Goal: Task Accomplishment & Management: Complete application form

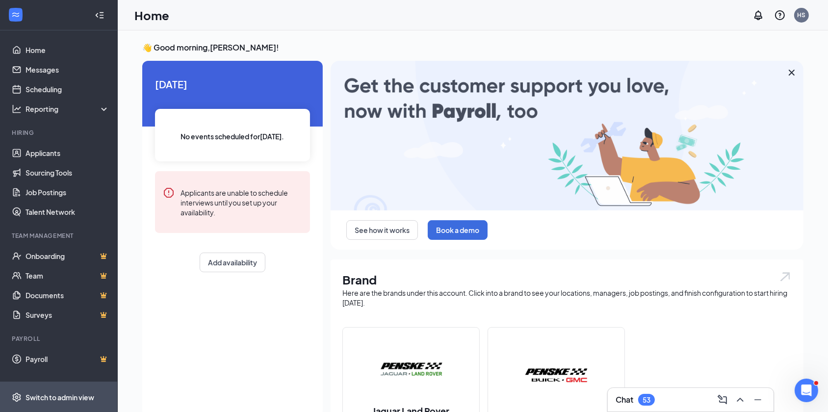
click at [70, 395] on div "Switch to admin view" at bounding box center [60, 398] width 69 height 10
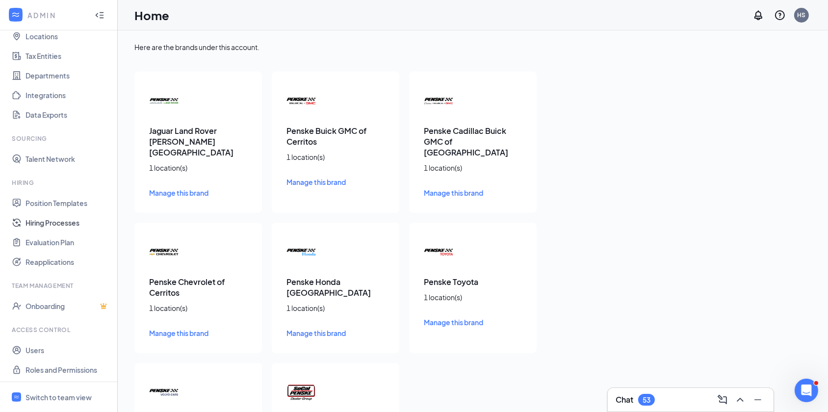
scroll to position [59, 0]
click at [34, 352] on link "Users" at bounding box center [68, 349] width 84 height 20
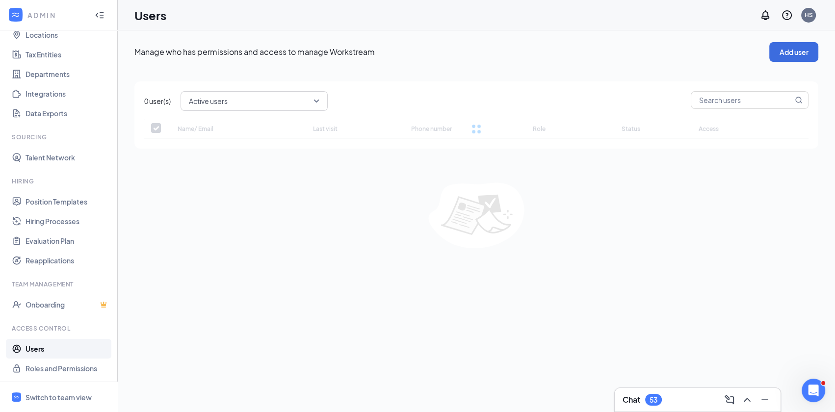
checkbox input "false"
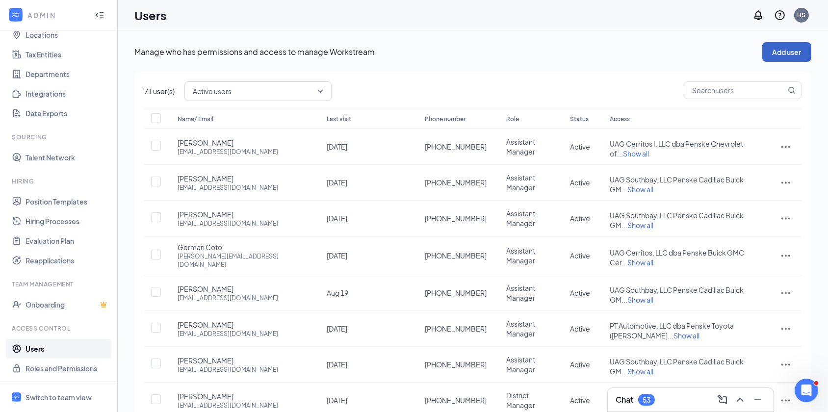
click at [796, 53] on button "Add user" at bounding box center [787, 52] width 49 height 20
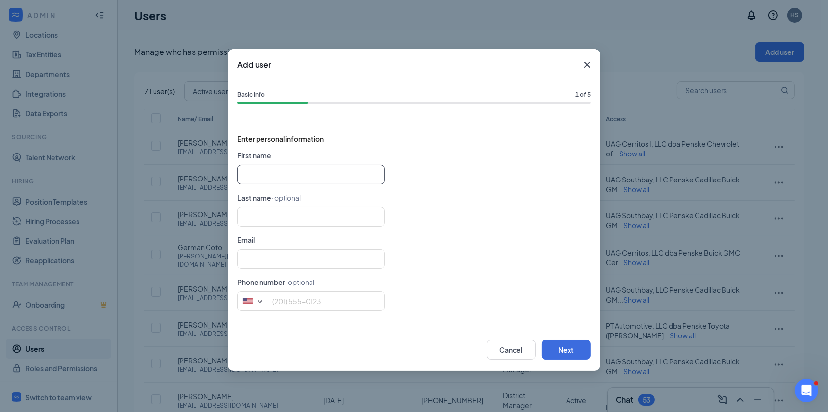
click at [343, 169] on input "text" at bounding box center [311, 175] width 147 height 20
type input "[PERSON_NAME]"
type input "[PERSON_NAME][EMAIL_ADDRESS][DOMAIN_NAME]"
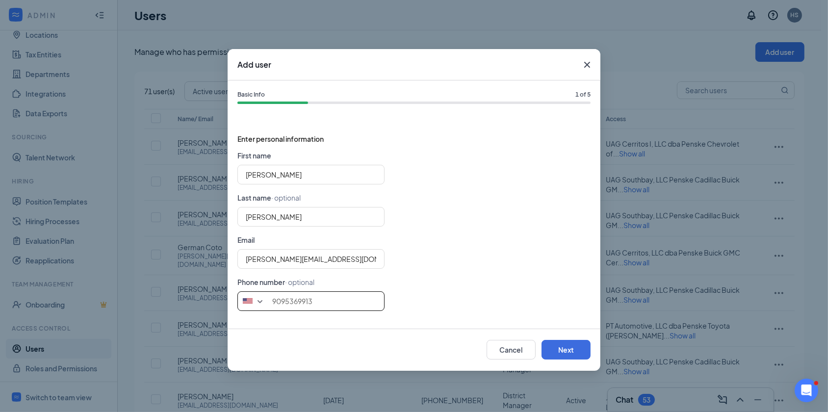
type input "9095369913"
click at [578, 351] on button "Next" at bounding box center [566, 350] width 49 height 20
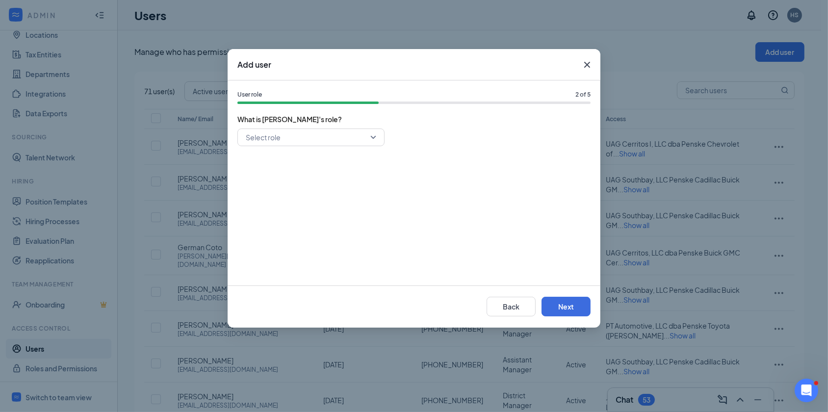
click at [319, 143] on input "search" at bounding box center [307, 137] width 129 height 17
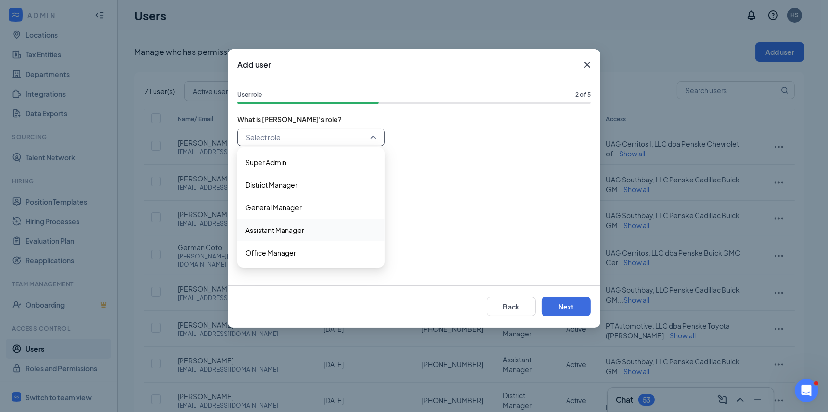
click at [290, 231] on span "Assistant Manager" at bounding box center [274, 230] width 59 height 11
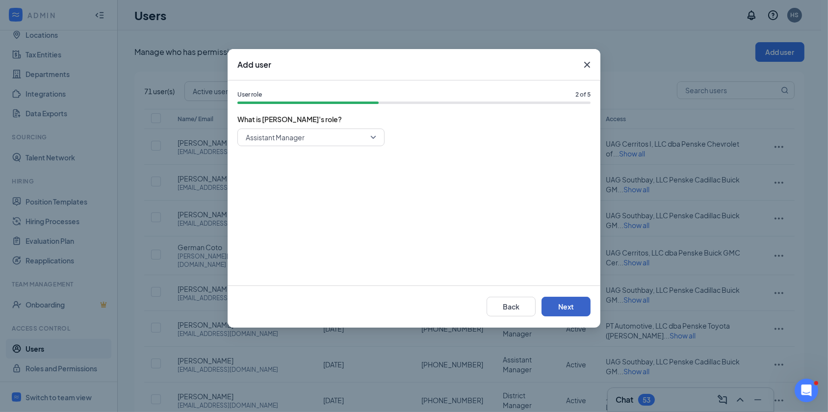
click at [567, 306] on button "Next" at bounding box center [566, 307] width 49 height 20
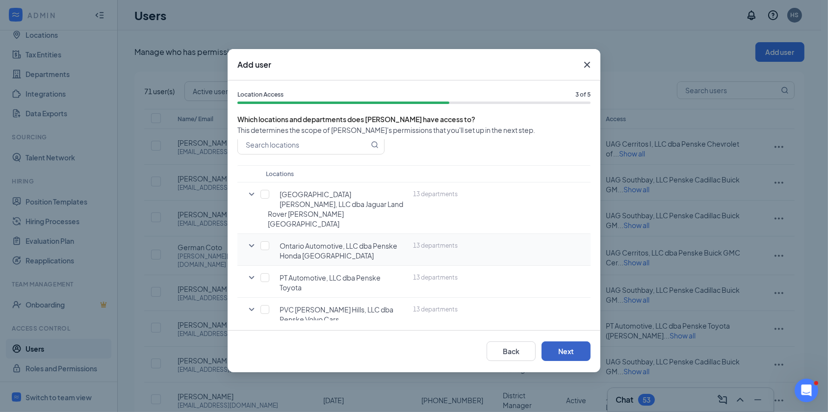
scroll to position [44, 0]
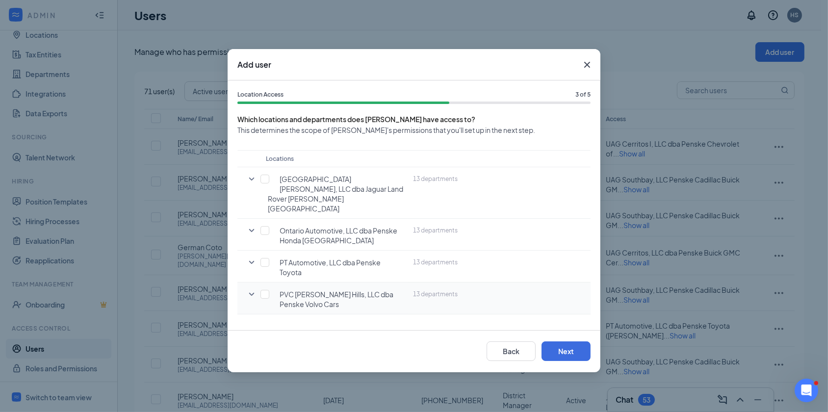
click at [251, 289] on icon "SmallChevronDown" at bounding box center [252, 295] width 12 height 12
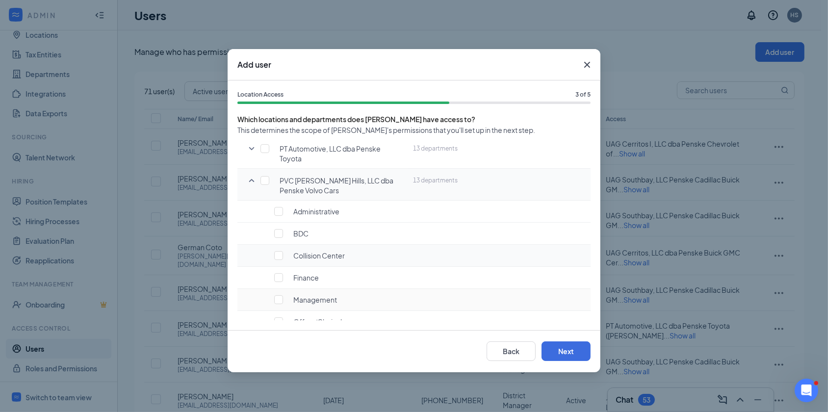
scroll to position [178, 0]
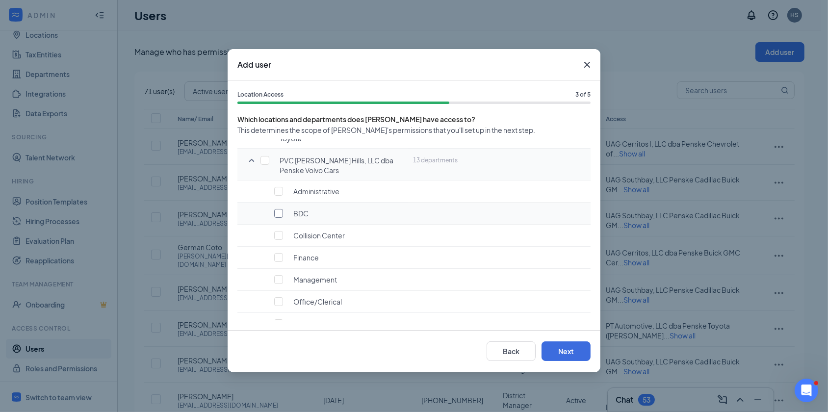
click at [279, 209] on input "checkbox" at bounding box center [278, 213] width 9 height 9
checkbox input "true"
click at [566, 351] on button "Next" at bounding box center [566, 352] width 49 height 20
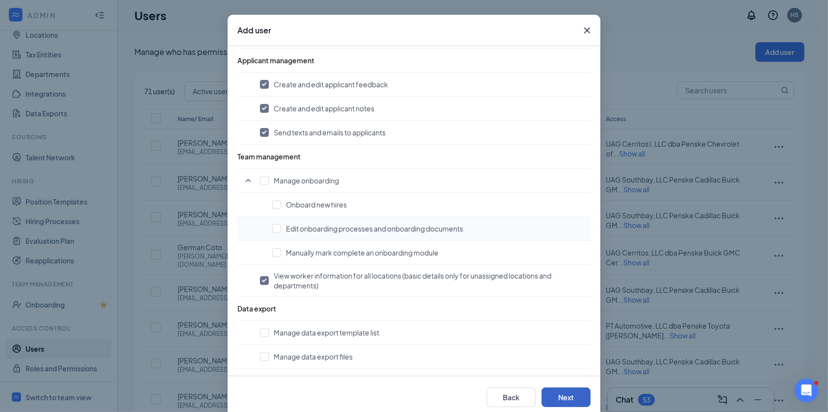
scroll to position [52, 0]
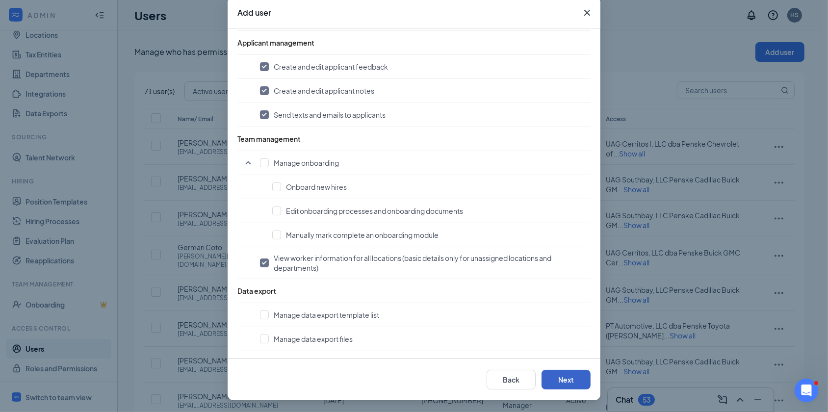
click at [571, 382] on button "Next" at bounding box center [566, 380] width 49 height 20
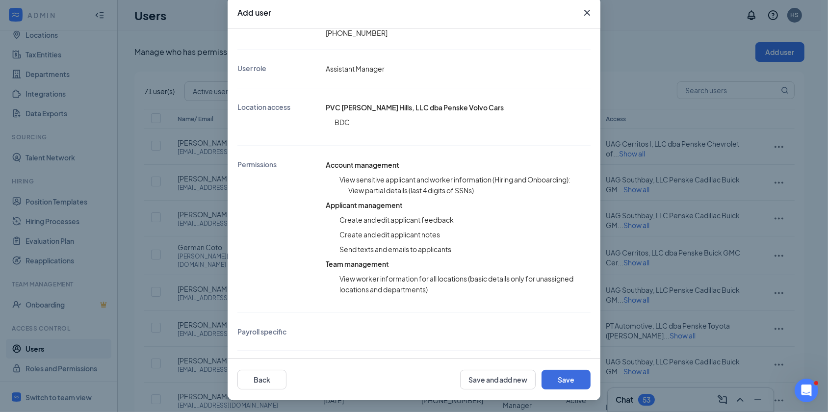
scroll to position [134, 0]
click at [560, 382] on button "Save" at bounding box center [566, 380] width 49 height 20
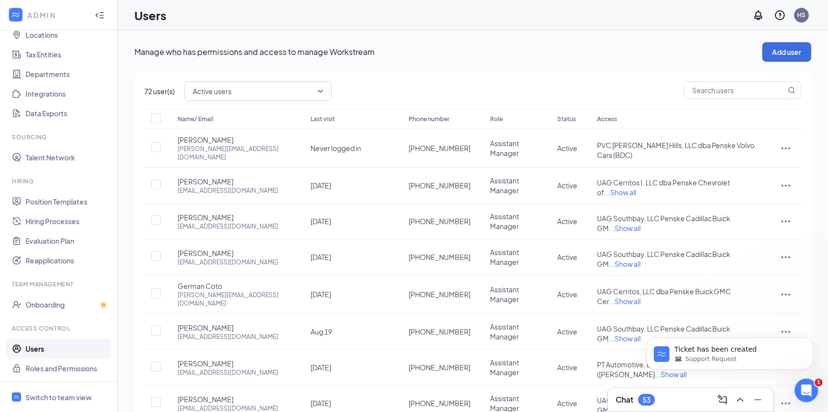
scroll to position [0, 0]
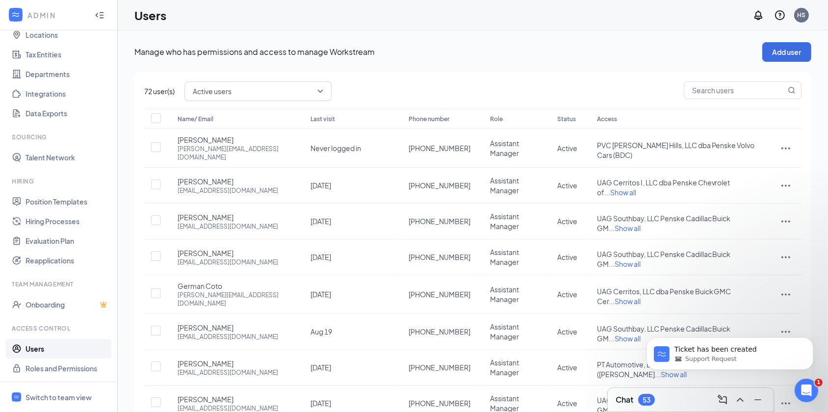
click at [586, 67] on div "Manage who has permissions and access to manage Workstream Add user 72 user(s) …" at bounding box center [472, 288] width 677 height 493
click at [807, 383] on icon "Open Intercom Messenger" at bounding box center [805, 389] width 16 height 16
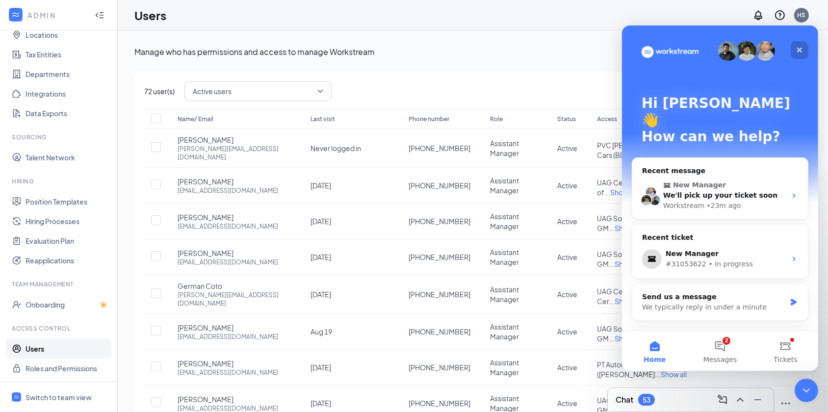
click at [800, 51] on icon "Close" at bounding box center [799, 50] width 5 height 5
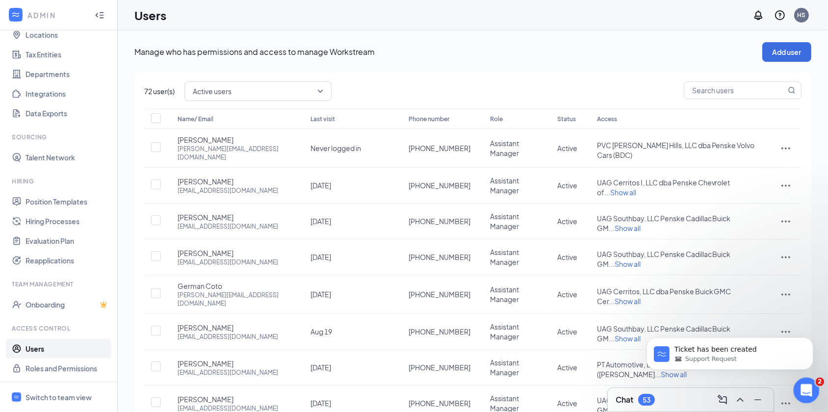
click at [803, 390] on icon "Open Intercom Messenger" at bounding box center [805, 389] width 16 height 16
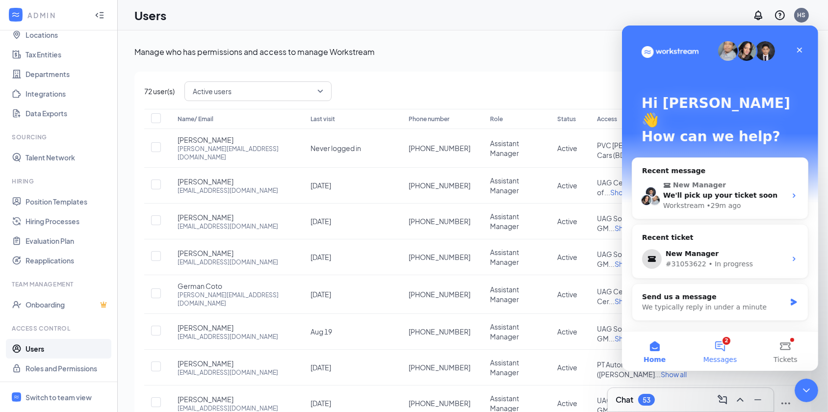
click at [716, 346] on button "2 Messages" at bounding box center [719, 351] width 65 height 39
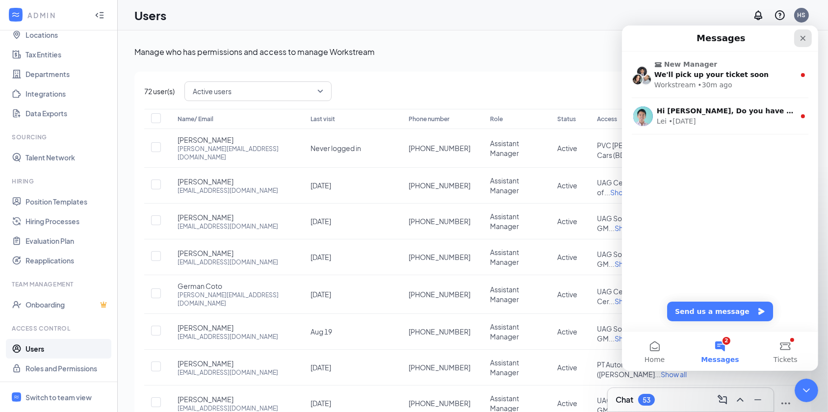
click at [799, 38] on icon "Close" at bounding box center [803, 38] width 8 height 8
